Goal: Transaction & Acquisition: Book appointment/travel/reservation

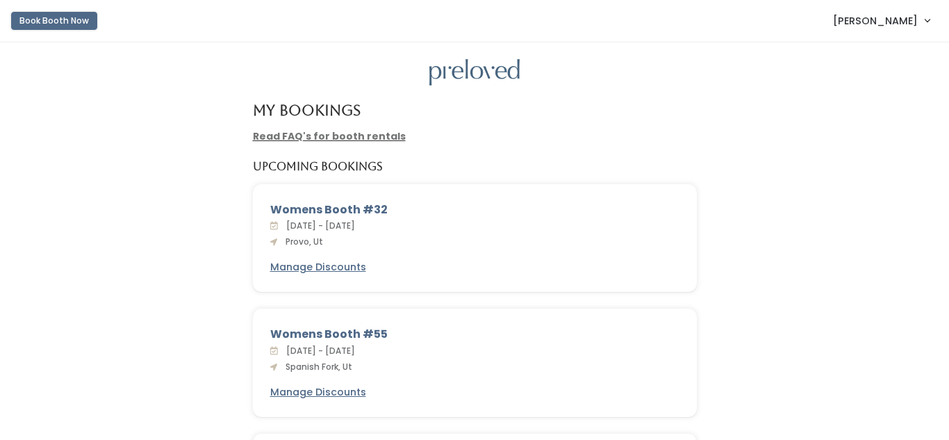
click at [59, 19] on button "Book Booth Now" at bounding box center [54, 21] width 86 height 18
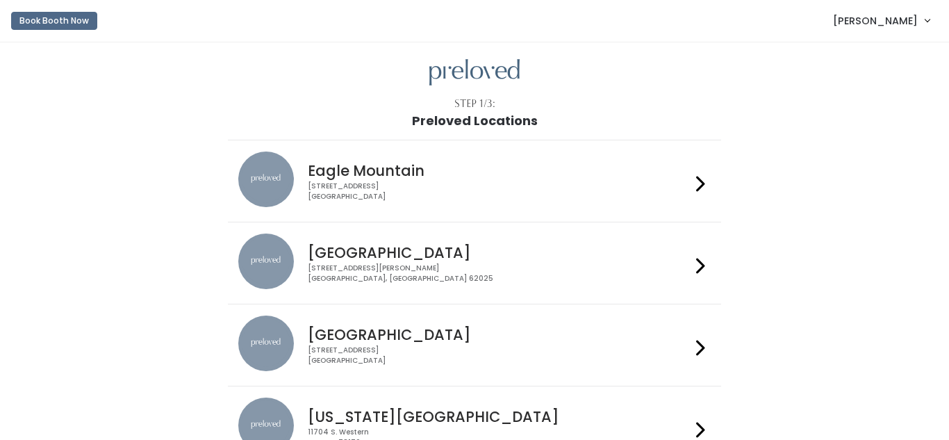
click at [697, 177] on icon at bounding box center [700, 184] width 9 height 20
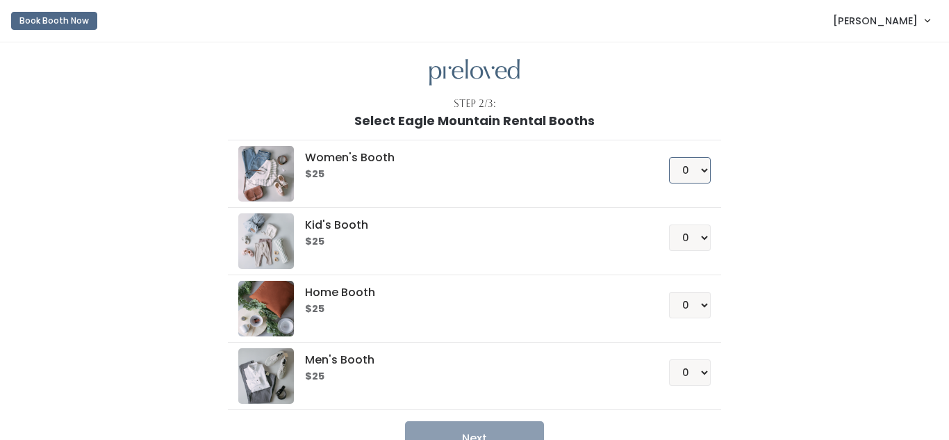
click at [704, 175] on select "0 1 2 3 4" at bounding box center [690, 170] width 42 height 26
select select "1"
click at [671, 157] on select "0 1 2 3 4" at bounding box center [690, 170] width 42 height 26
click at [504, 429] on button "Next" at bounding box center [474, 438] width 139 height 35
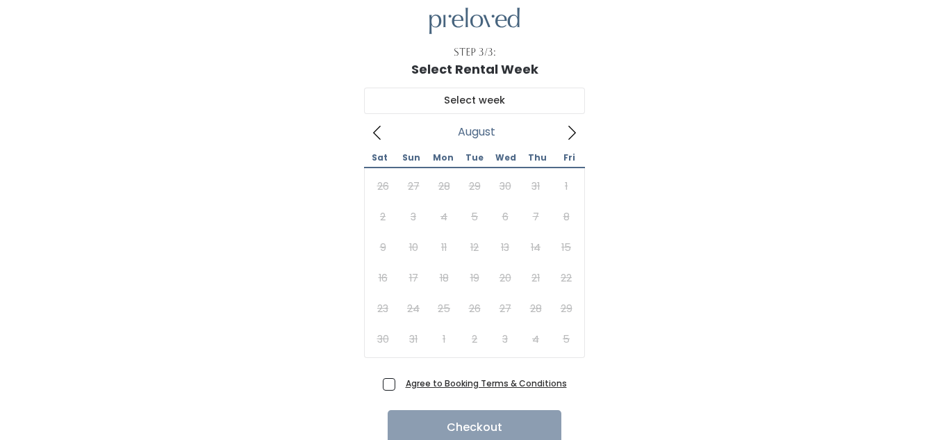
scroll to position [53, 0]
click at [568, 130] on icon at bounding box center [571, 131] width 15 height 15
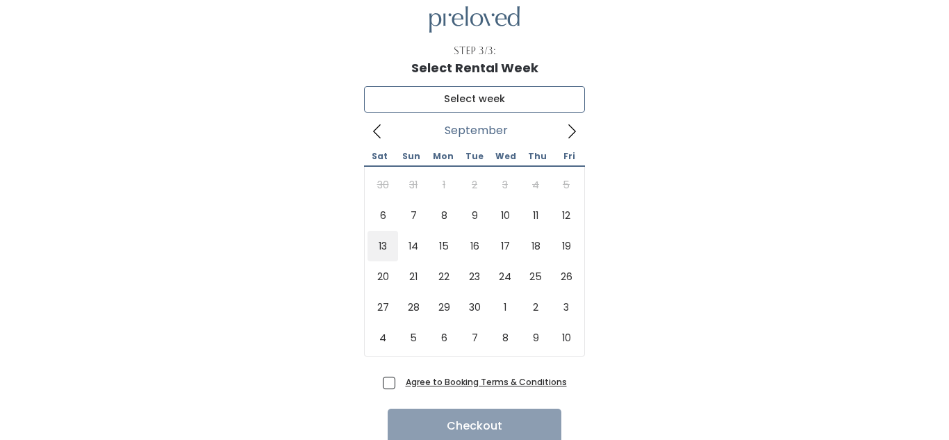
type input "September 13 to September 19"
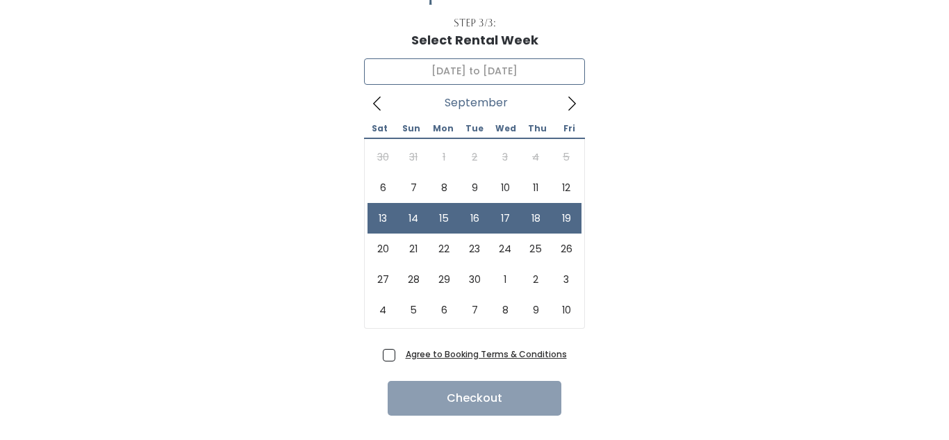
scroll to position [110, 0]
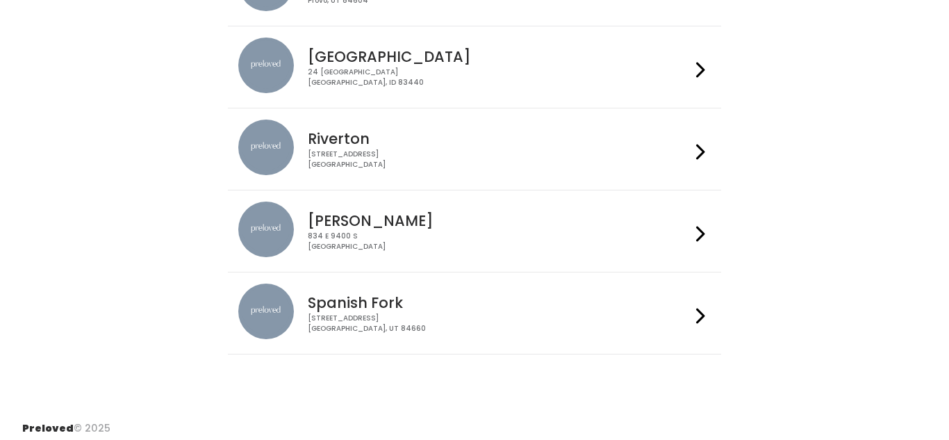
scroll to position [525, 0]
click at [665, 331] on div "[STREET_ADDRESS]" at bounding box center [499, 322] width 382 height 20
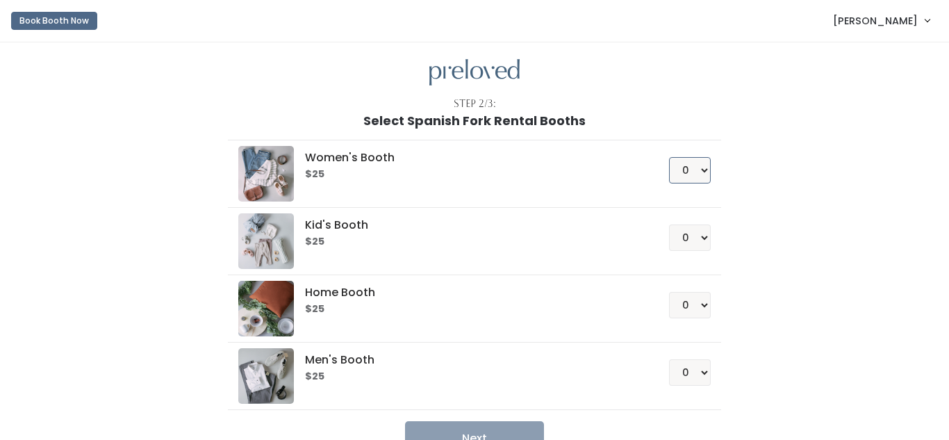
click at [699, 167] on select "0 1 2 3 4" at bounding box center [690, 170] width 42 height 26
select select "1"
click at [671, 157] on select "0 1 2 3 4" at bounding box center [690, 170] width 42 height 26
click at [480, 433] on button "Next" at bounding box center [474, 438] width 139 height 35
click at [501, 435] on button "Next" at bounding box center [474, 438] width 139 height 35
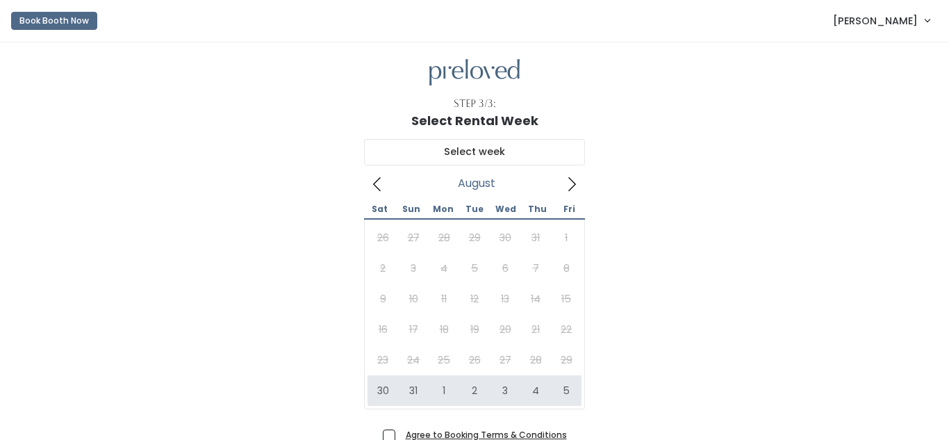
click at [860, 350] on div "[DATE] Sat Sun Mon Tue Wed Thu Fri 26 27 28 29 30 31 1 2 3 4 5 6 7 8 9 10 11 12…" at bounding box center [474, 276] width 904 height 297
click at [569, 182] on icon at bounding box center [571, 183] width 15 height 15
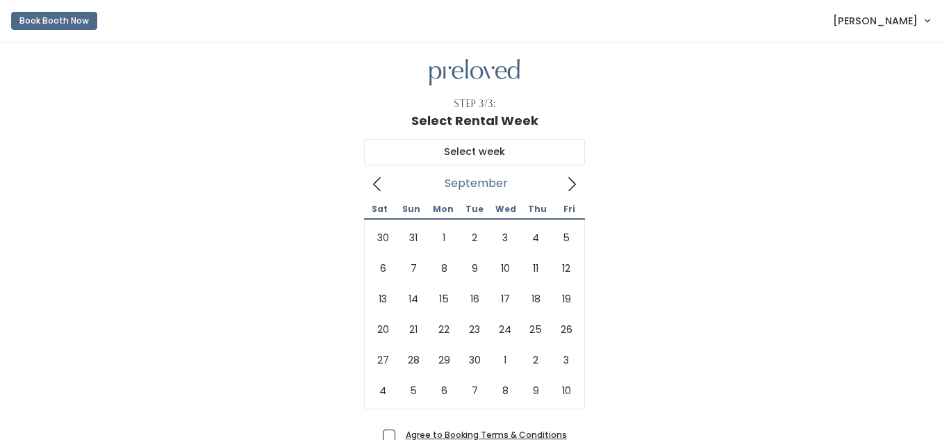
click at [372, 183] on icon at bounding box center [377, 183] width 15 height 15
click at [569, 185] on icon at bounding box center [571, 183] width 15 height 15
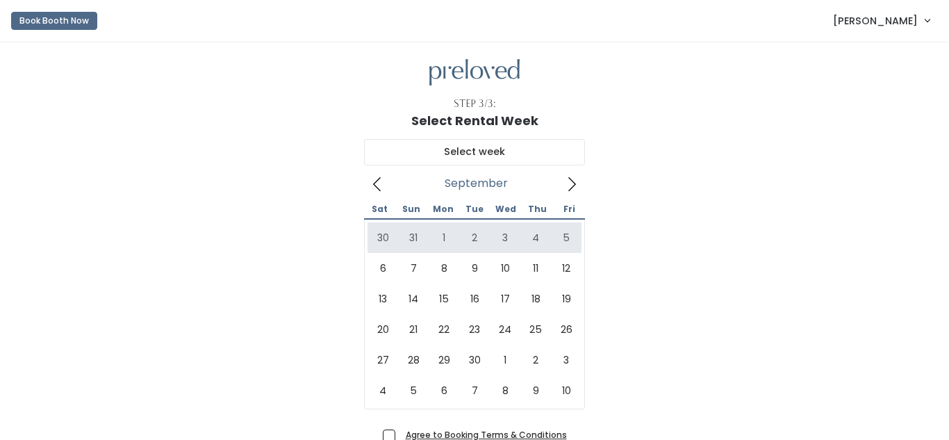
click at [379, 179] on icon at bounding box center [377, 183] width 15 height 15
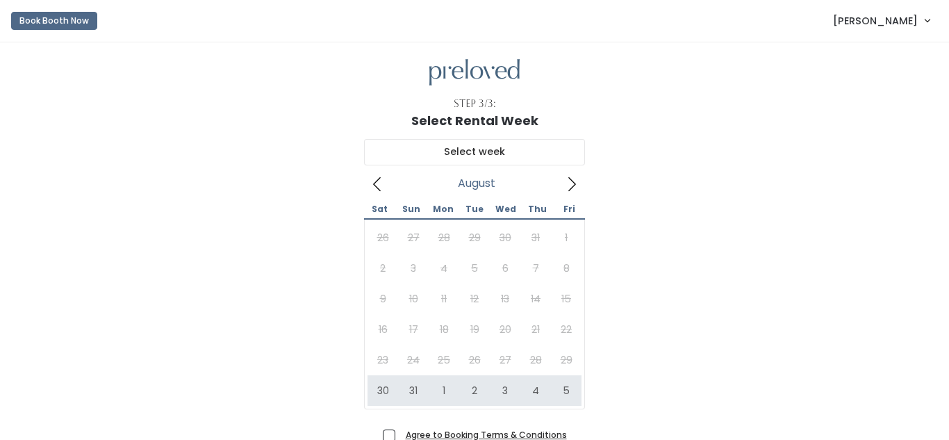
click at [574, 187] on icon at bounding box center [571, 183] width 15 height 15
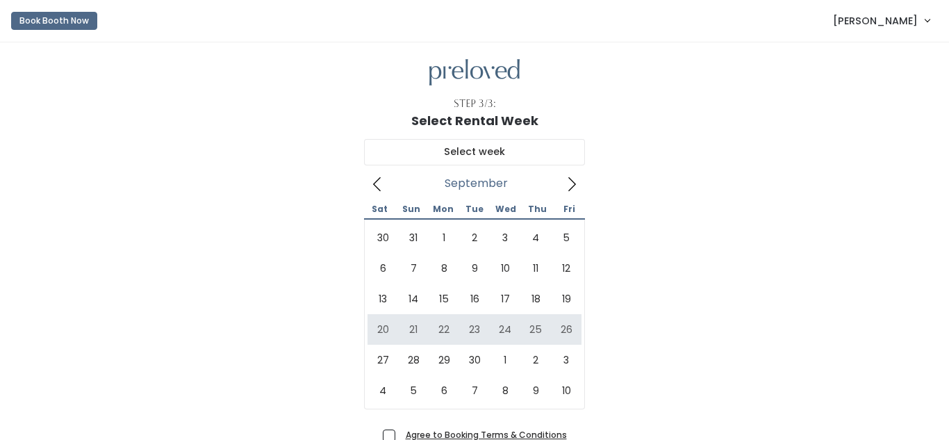
click at [731, 297] on div "September 2025 Sat Sun Mon Tue Wed Thu Fri 30 31 1 2 3 4 5 6 7 8 9 10 11 12 13 …" at bounding box center [474, 276] width 904 height 297
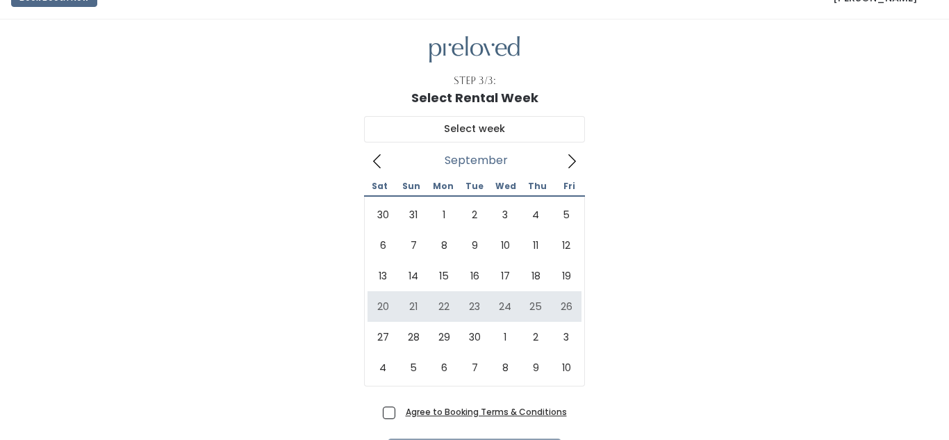
scroll to position [26, 0]
